Goal: Transaction & Acquisition: Subscribe to service/newsletter

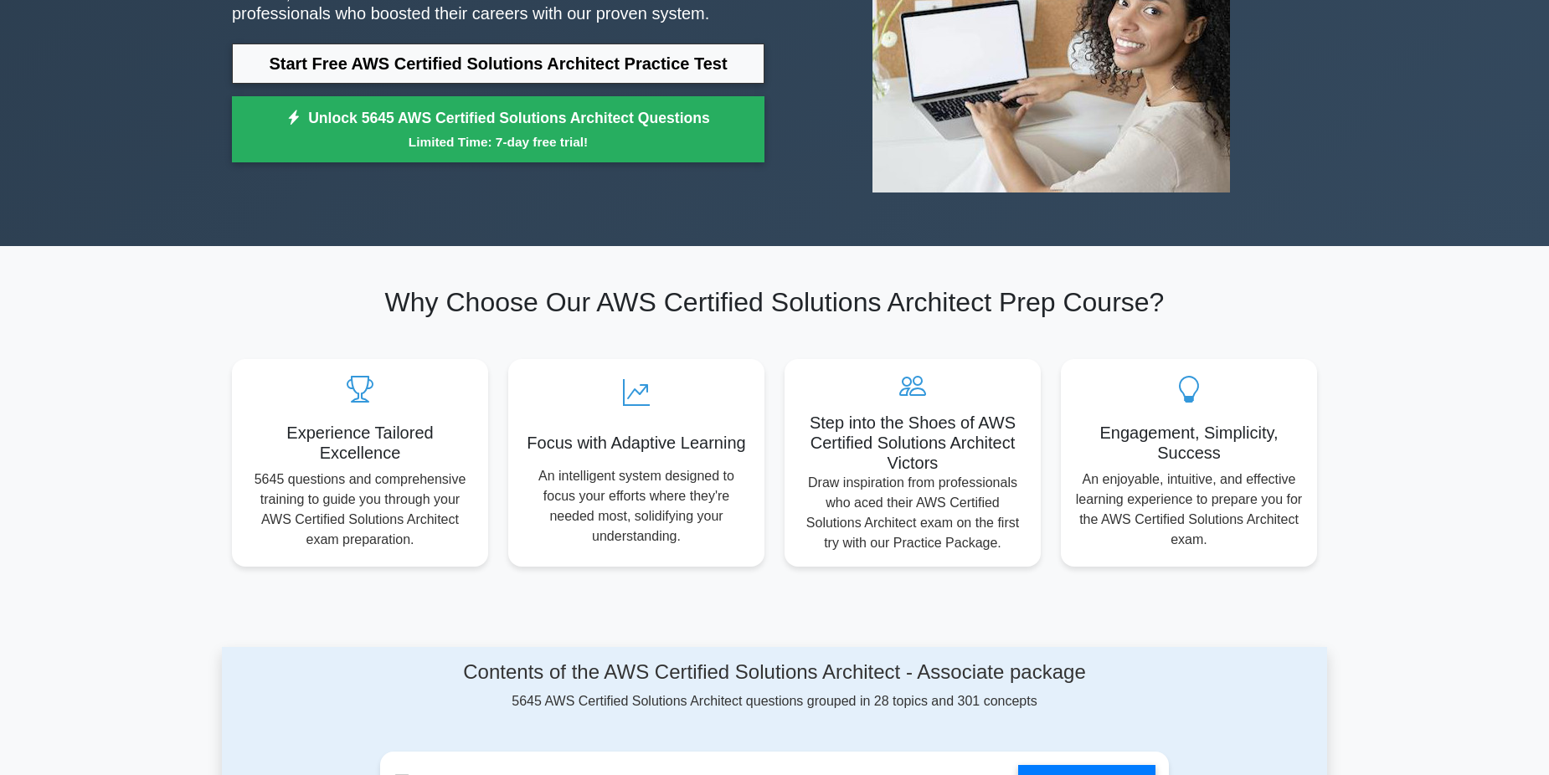
scroll to position [251, 0]
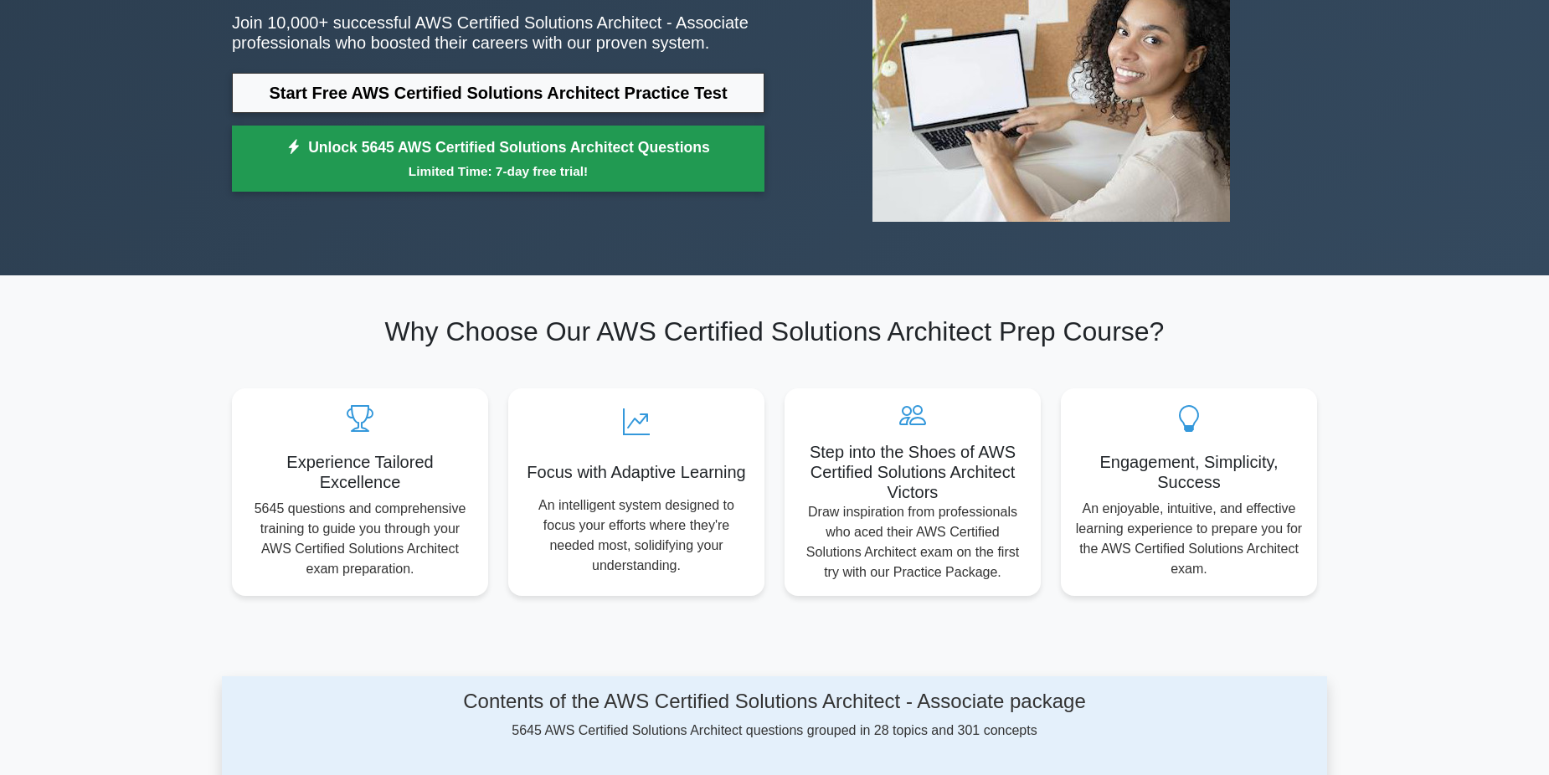
click at [470, 178] on small "Limited Time: 7-day free trial!" at bounding box center [498, 171] width 491 height 19
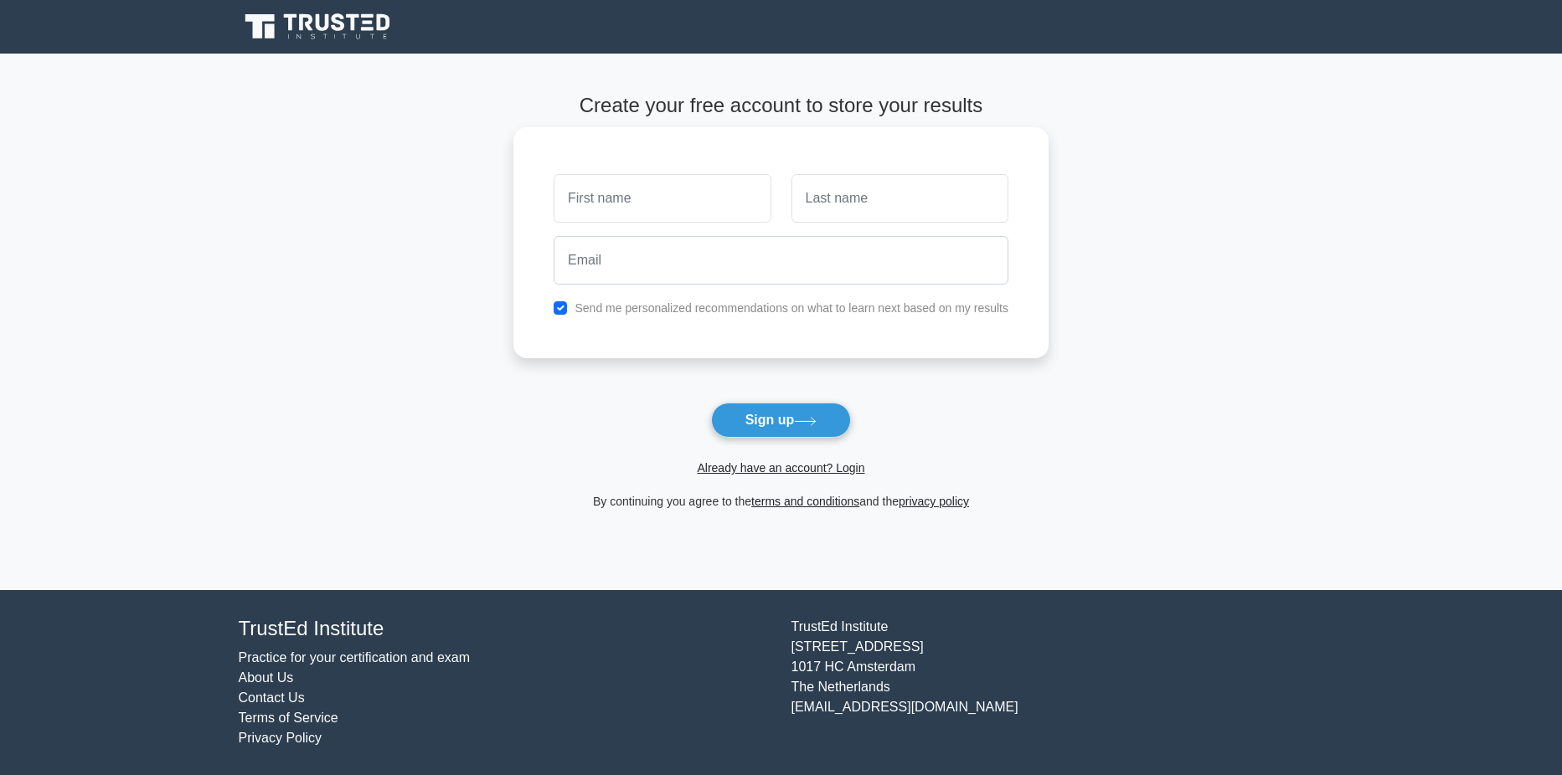
click at [591, 219] on input "text" at bounding box center [662, 198] width 217 height 49
type input "Joris"
type input "Valkenhoff"
type input "jvalkenhoff@outlook.com"
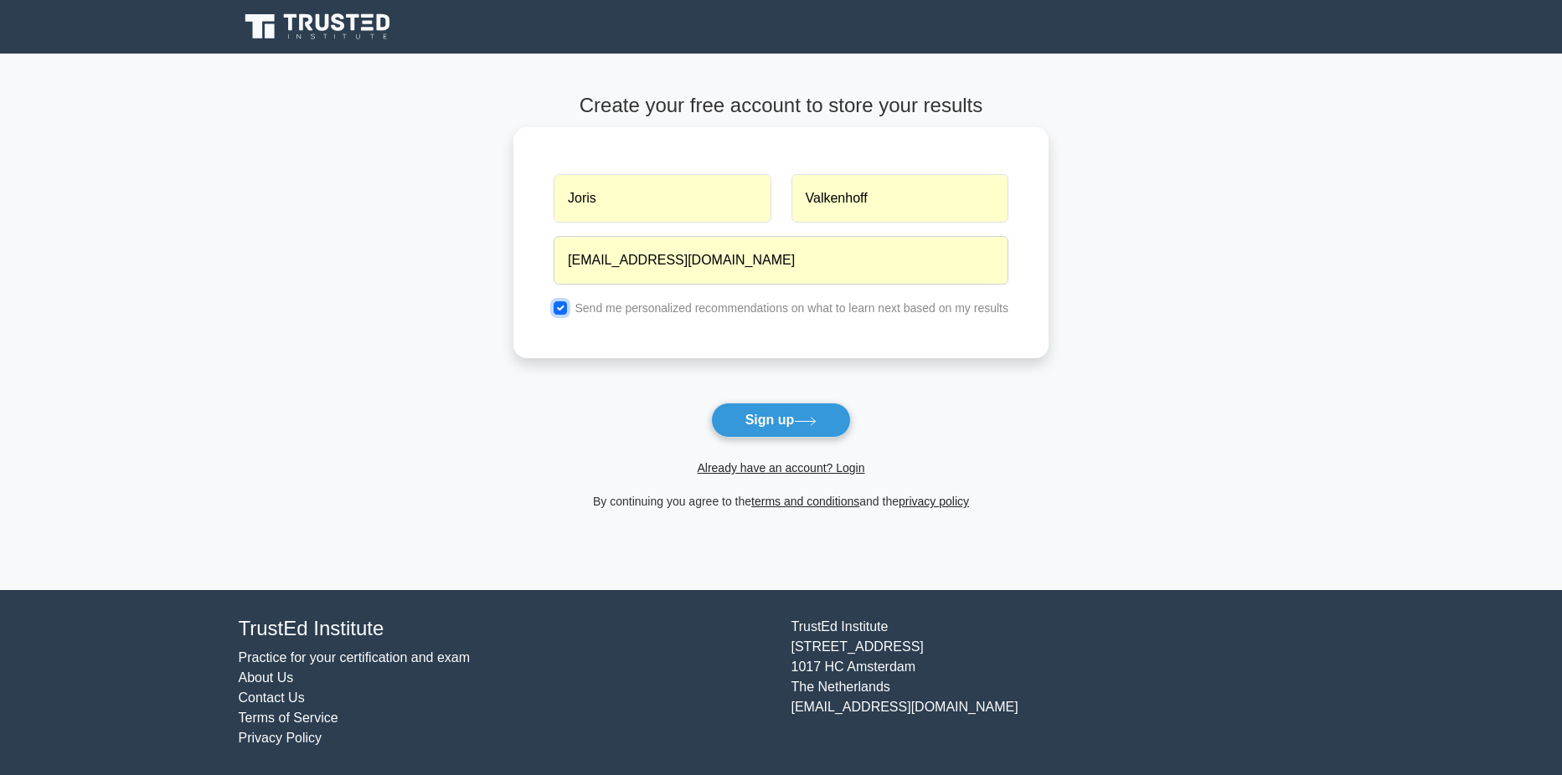
click at [554, 304] on input "checkbox" at bounding box center [560, 307] width 13 height 13
checkbox input "false"
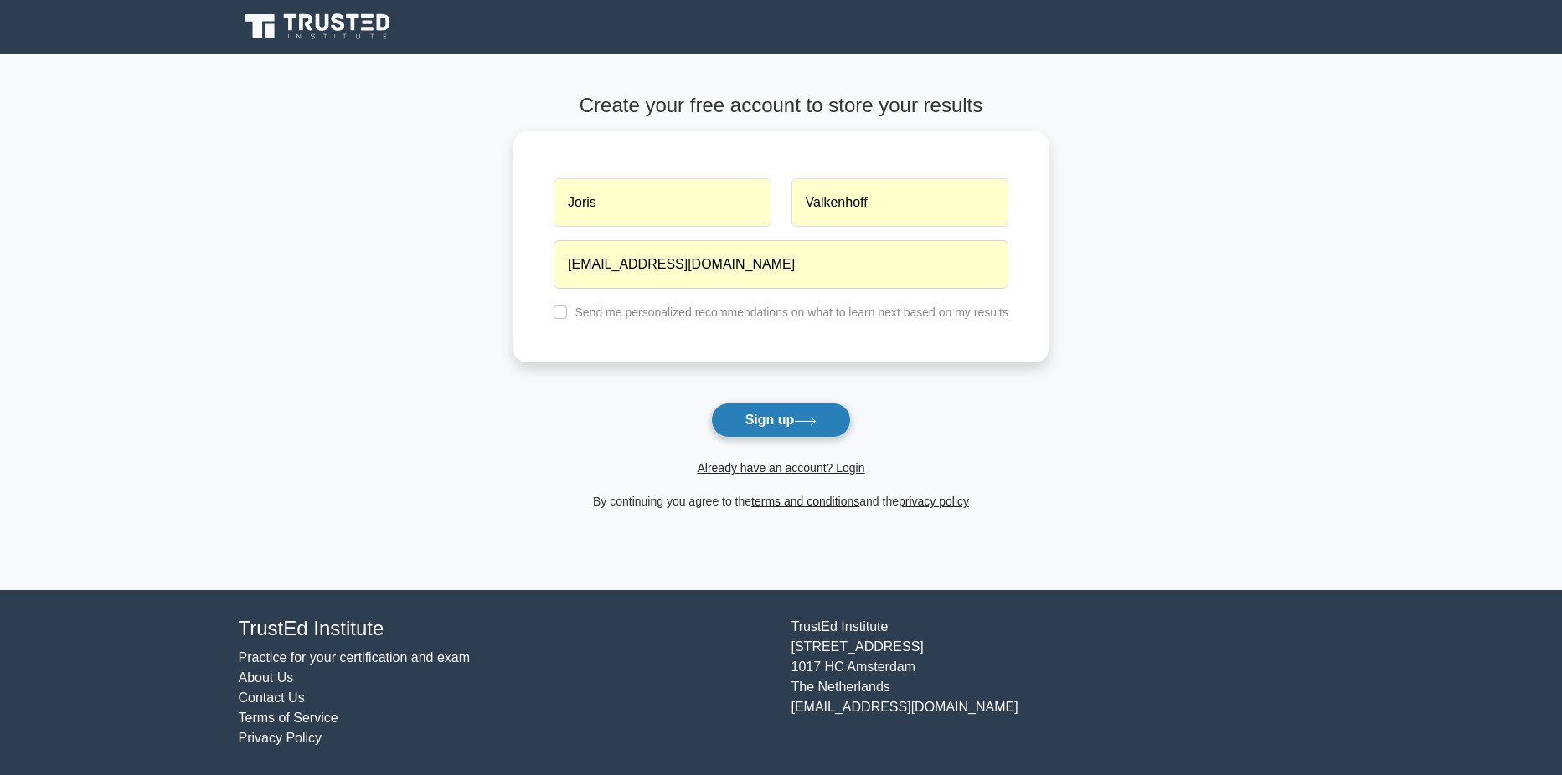
click at [750, 417] on button "Sign up" at bounding box center [781, 420] width 141 height 35
